Goal: Information Seeking & Learning: Find specific fact

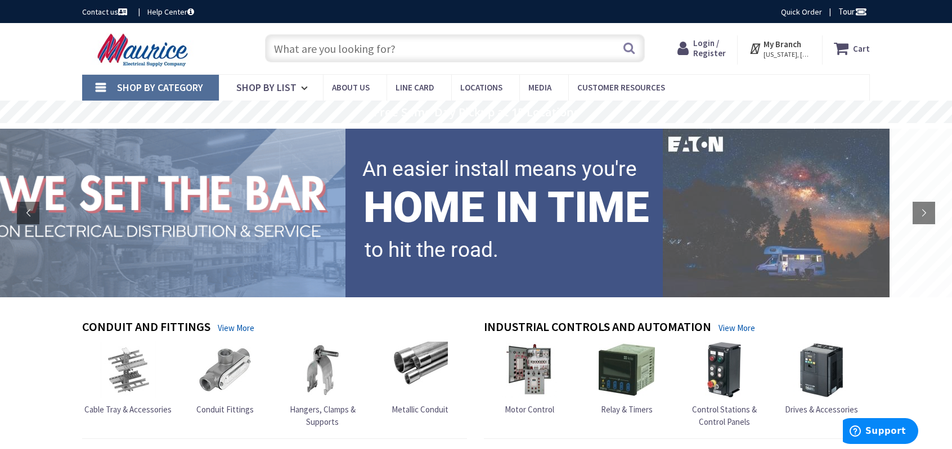
click at [712, 53] on span "Login / Register" at bounding box center [709, 48] width 33 height 21
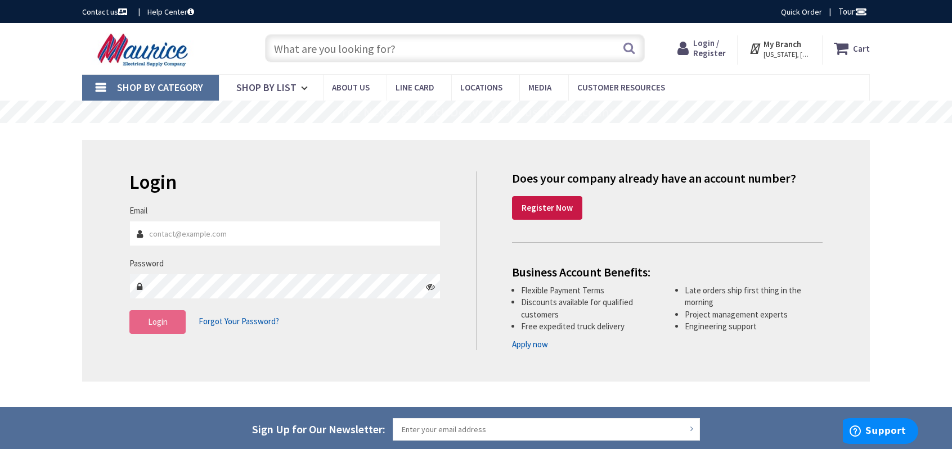
type input "[PERSON_NAME][EMAIL_ADDRESS][DOMAIN_NAME]"
click at [165, 326] on span "Login" at bounding box center [158, 322] width 20 height 11
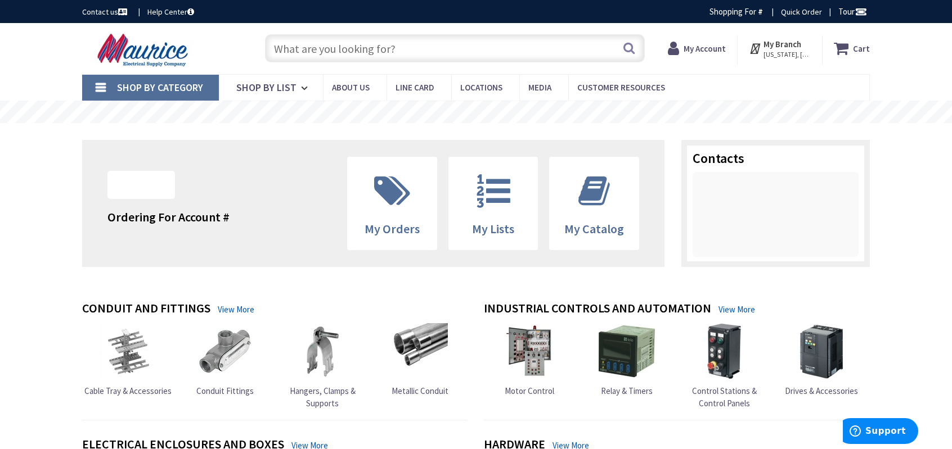
click at [289, 51] on input "text" at bounding box center [455, 48] width 380 height 28
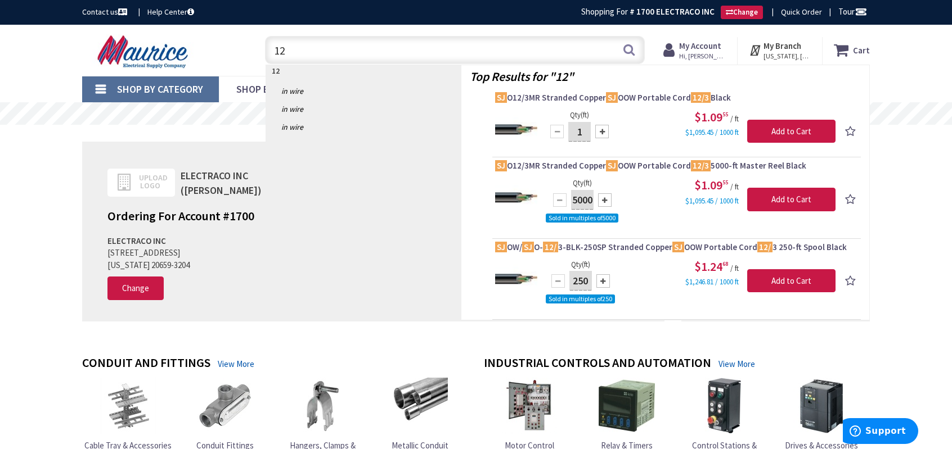
type input "1"
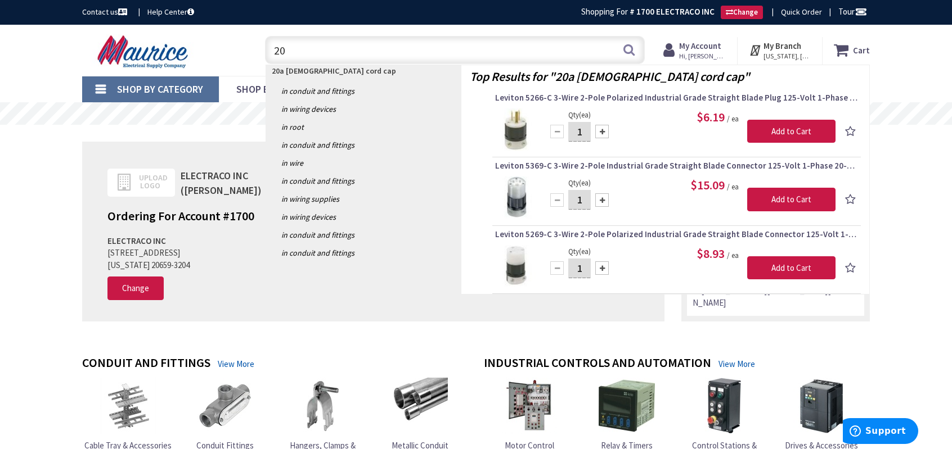
type input "2"
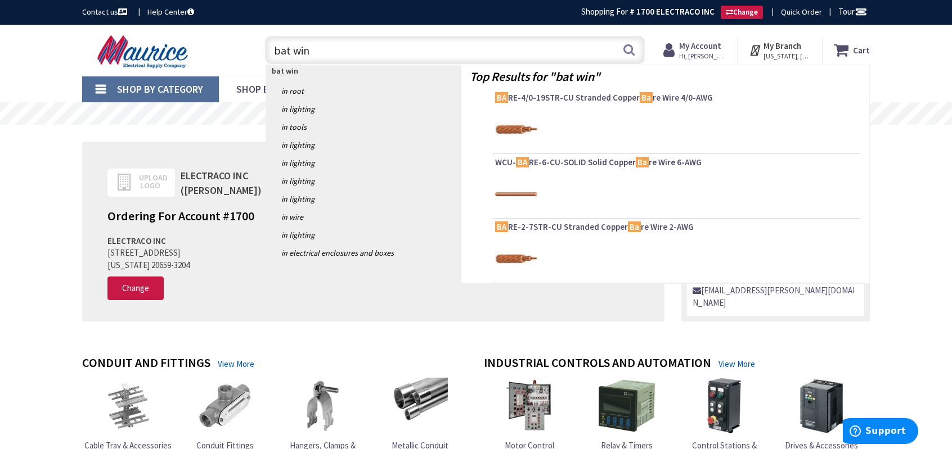
type input "bat wing"
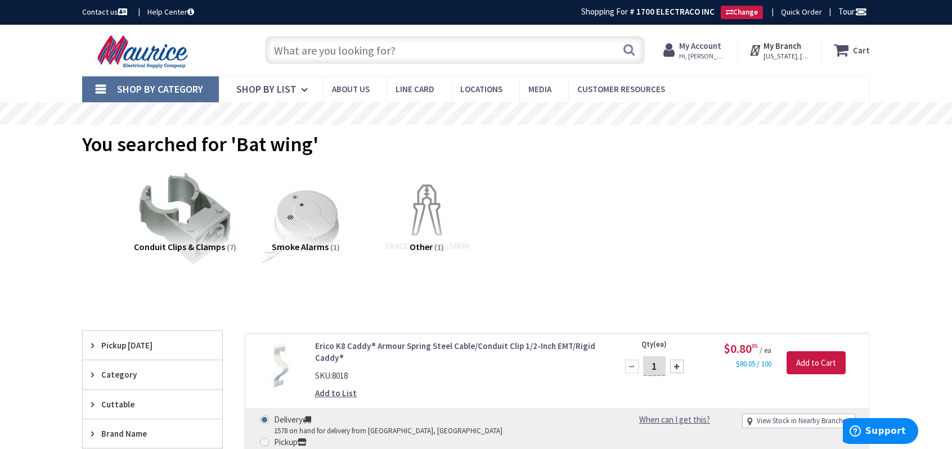
click at [344, 48] on input "text" at bounding box center [455, 50] width 380 height 28
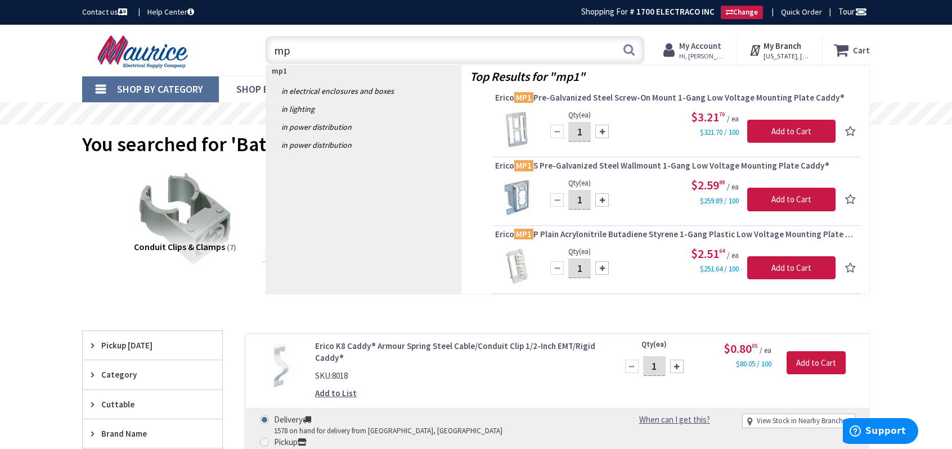
type input "m"
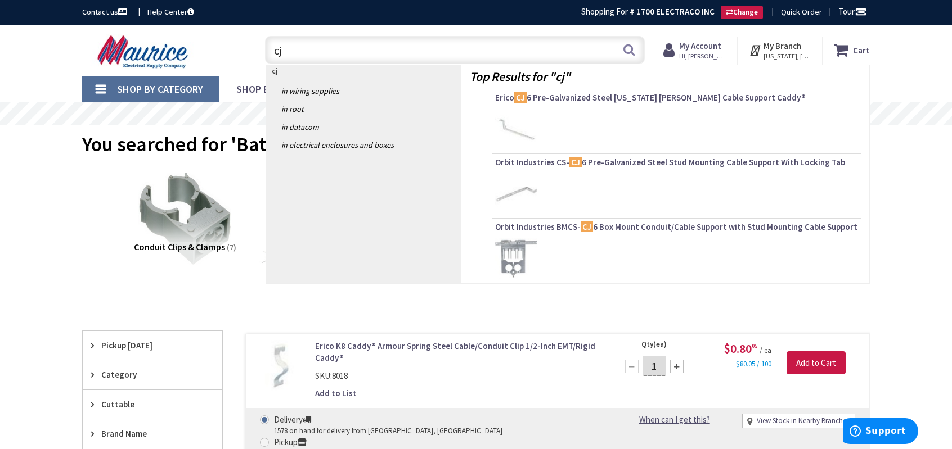
type input "cj6"
